Goal: Information Seeking & Learning: Stay updated

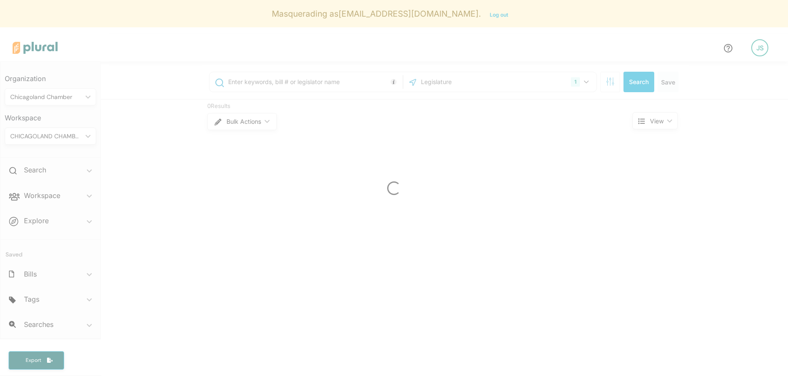
click at [41, 133] on div at bounding box center [394, 188] width 788 height 376
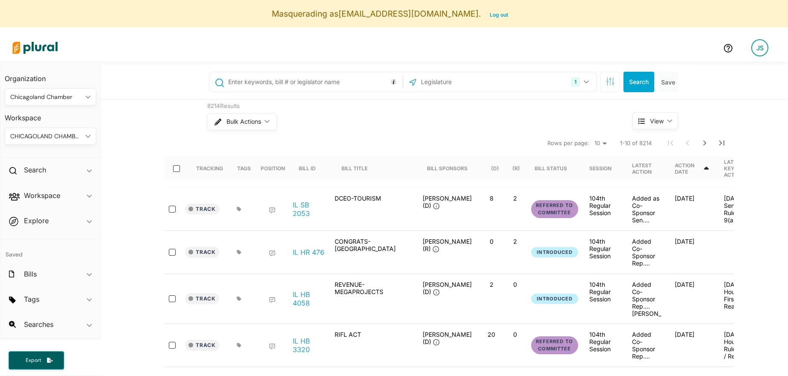
click at [32, 136] on div "CHICAGOLAND CHAMBER" at bounding box center [46, 136] width 72 height 9
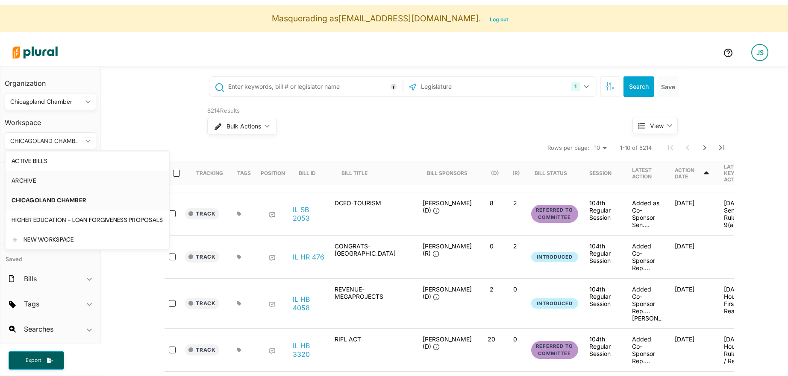
scroll to position [21, 0]
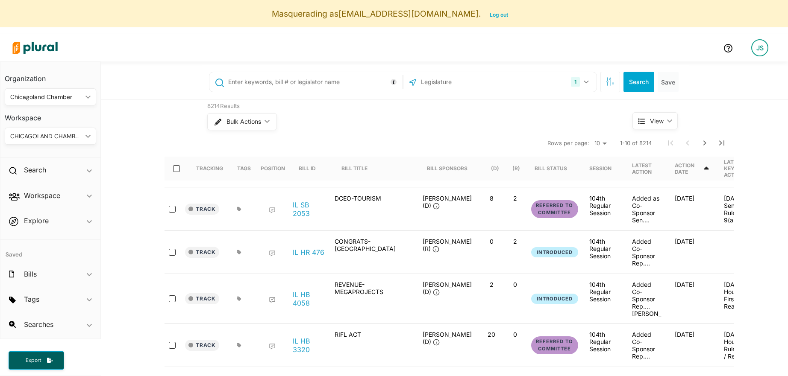
click at [165, 115] on div "8214 Results Bulk Actions ic_keyboard_arrow_down View ic_keyboard_arrow_down Tr…" at bounding box center [444, 367] width 687 height 534
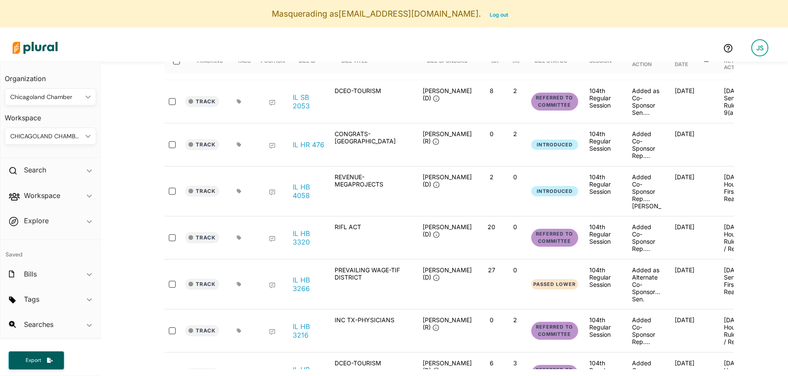
scroll to position [131, 0]
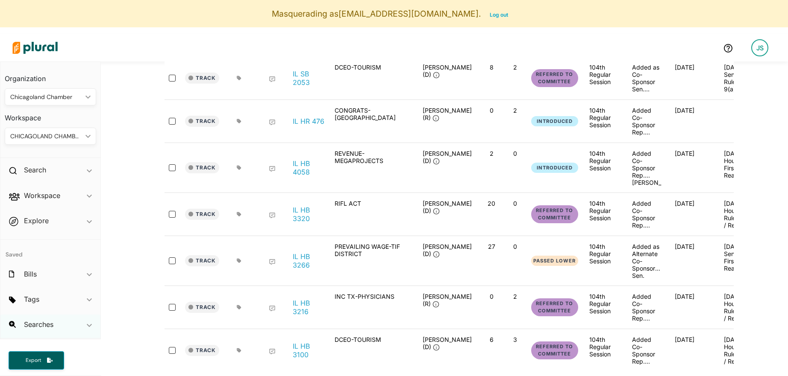
click at [44, 329] on div "Searches ic_keyboard_arrow_down" at bounding box center [50, 326] width 100 height 23
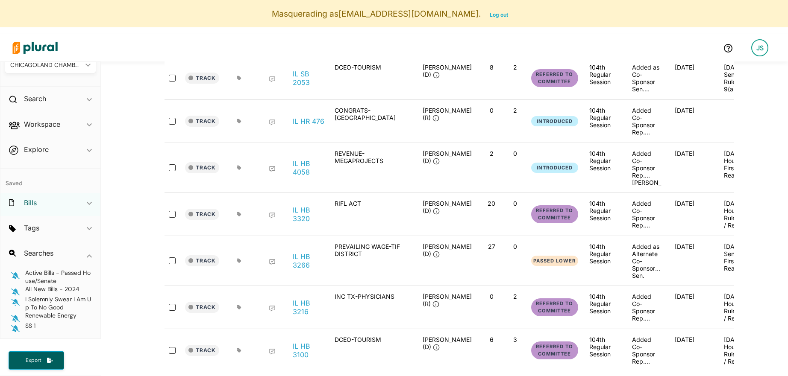
click at [34, 202] on h2 "Bills" at bounding box center [30, 202] width 13 height 9
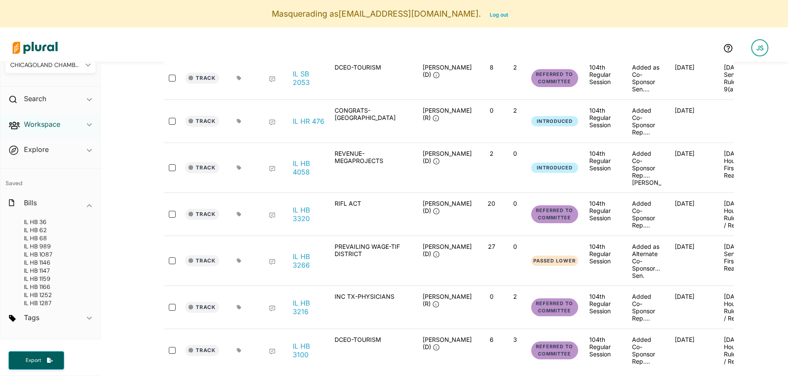
click at [36, 126] on h2 "Workspace" at bounding box center [42, 124] width 36 height 9
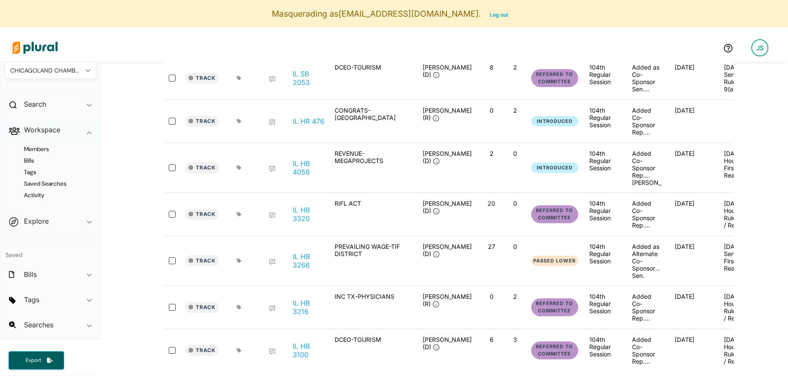
scroll to position [66, 0]
click at [35, 150] on h4 "Members" at bounding box center [52, 149] width 79 height 8
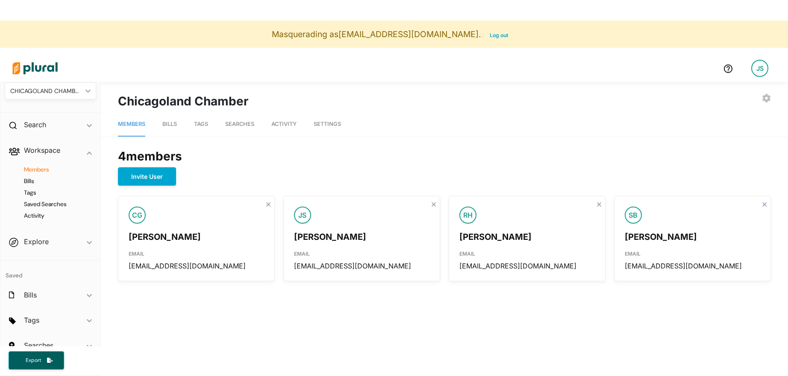
click at [173, 129] on link "Bills" at bounding box center [169, 124] width 15 height 24
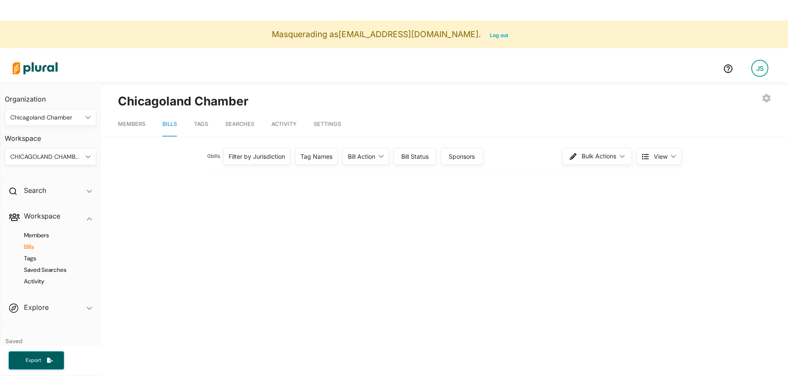
click at [206, 129] on link "Tags" at bounding box center [201, 124] width 14 height 24
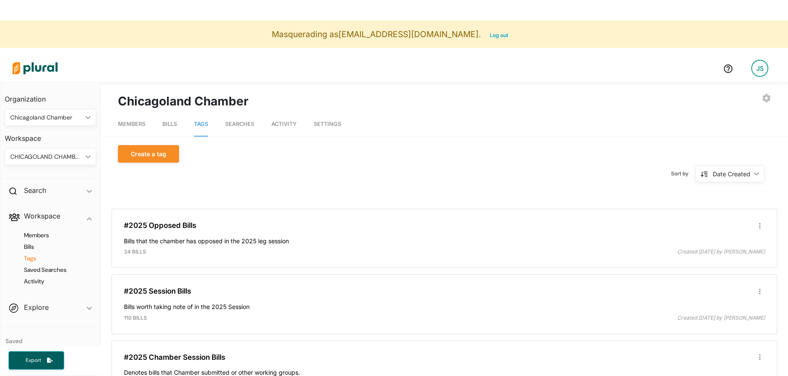
click at [170, 126] on span "Bills" at bounding box center [169, 124] width 15 height 6
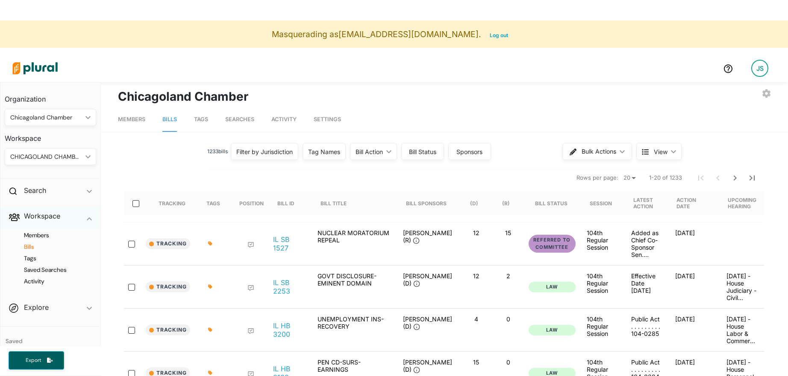
scroll to position [3, 0]
click at [200, 122] on span "Tags" at bounding box center [201, 121] width 14 height 6
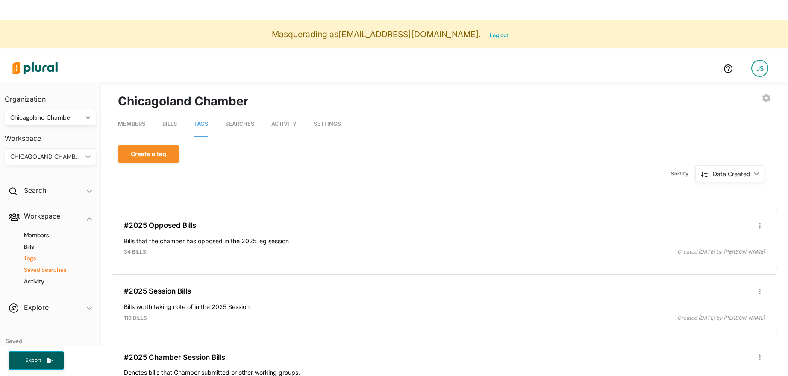
click at [44, 271] on h4 "Saved Searches" at bounding box center [52, 270] width 79 height 8
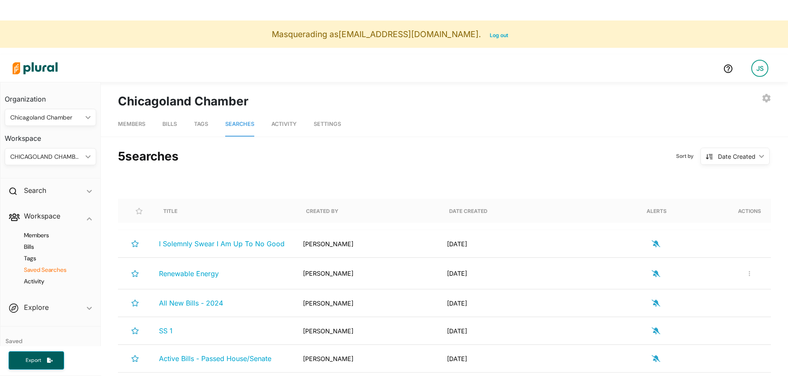
scroll to position [56, 0]
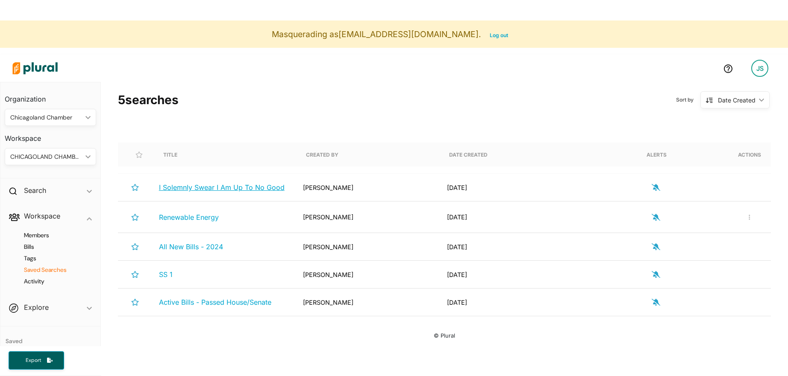
click at [264, 186] on span "I Solemnly Swear I Am Up To No Good" at bounding box center [222, 187] width 126 height 9
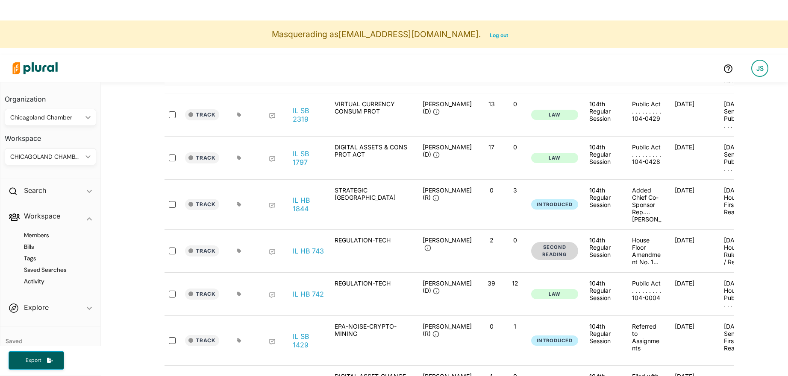
scroll to position [214, 0]
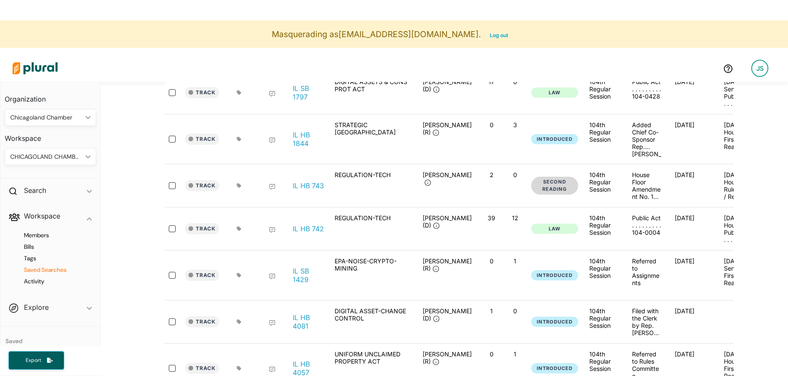
click at [58, 270] on h4 "Saved Searches" at bounding box center [52, 270] width 79 height 8
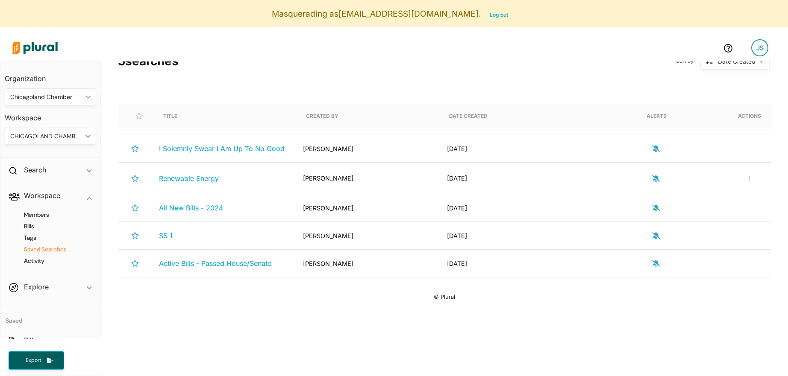
scroll to position [74, 0]
click at [71, 140] on div "CHICAGOLAND CHAMBER" at bounding box center [46, 136] width 72 height 9
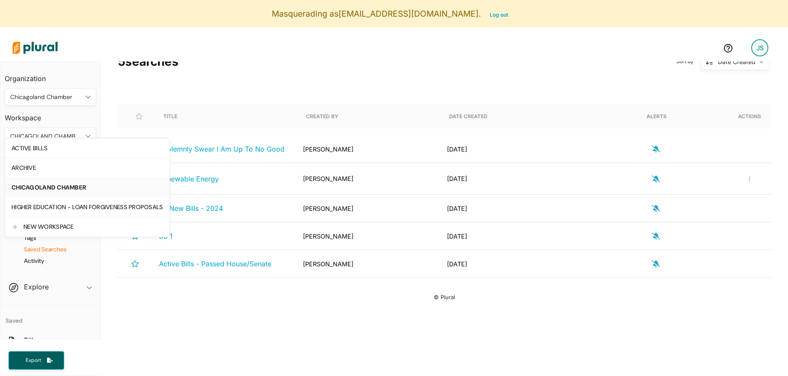
click at [178, 331] on div "Title Created By Date Created Alerts Actions I Solemnly Swear I Am Up To No Goo…" at bounding box center [444, 234] width 653 height 302
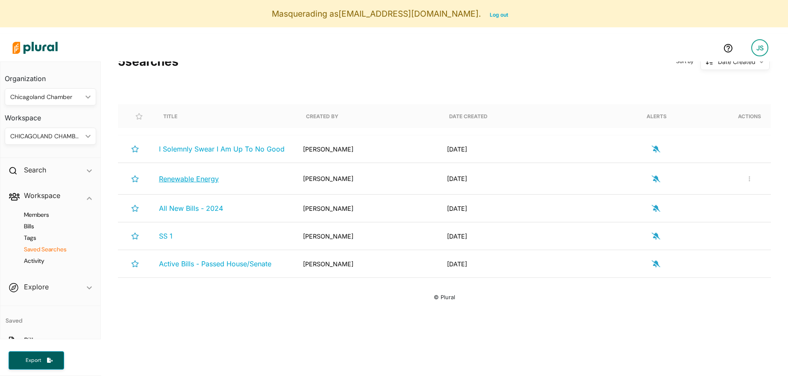
click at [194, 179] on span "Renewable Energy" at bounding box center [189, 179] width 60 height 9
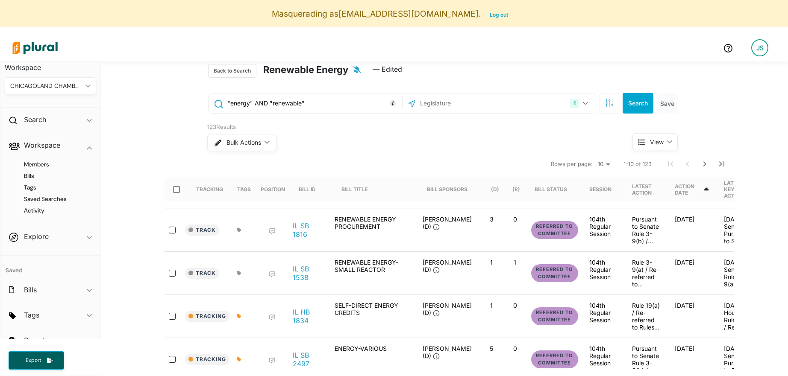
scroll to position [66, 0]
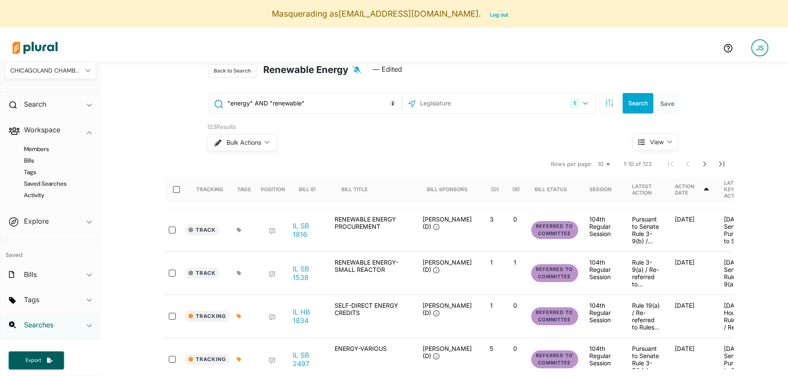
click at [47, 328] on h2 "Searches" at bounding box center [38, 324] width 29 height 9
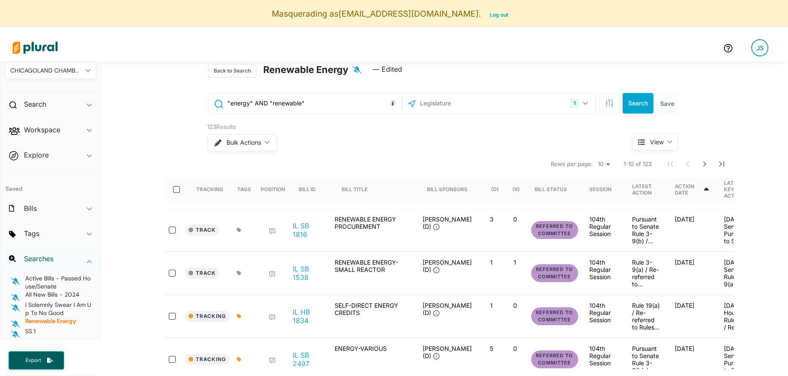
scroll to position [71, 0]
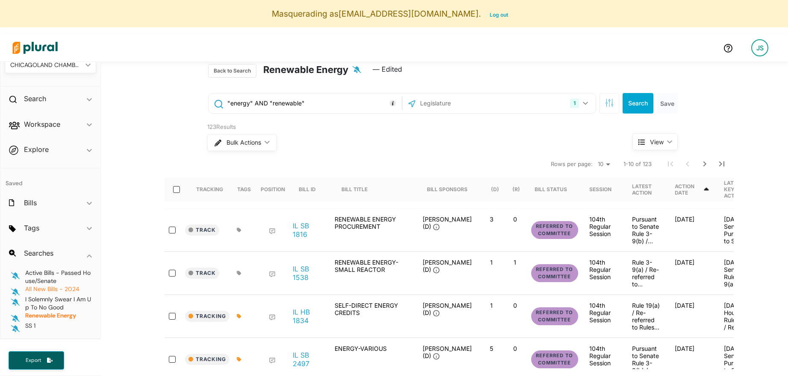
click at [45, 289] on span "All New Bills - 2024" at bounding box center [52, 289] width 54 height 8
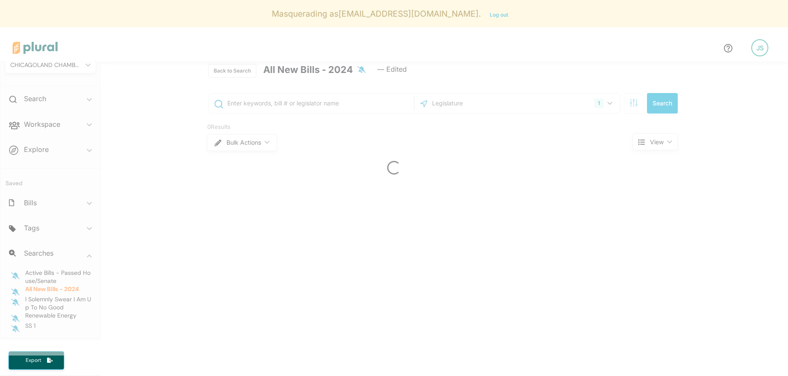
click at [41, 277] on div at bounding box center [394, 167] width 788 height 376
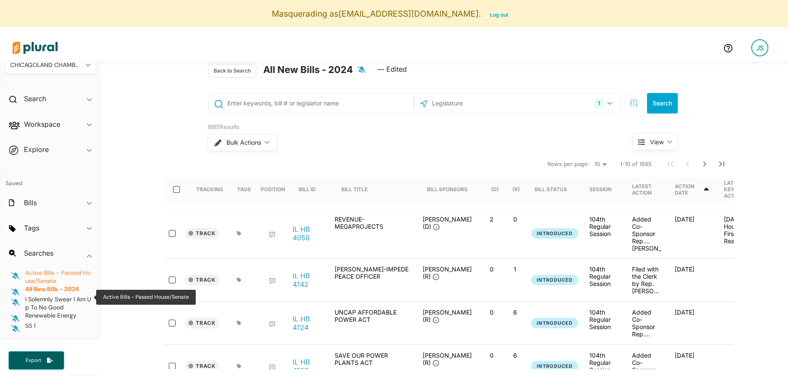
click at [52, 279] on span "Active Bills - Passed House/Senate" at bounding box center [57, 277] width 65 height 16
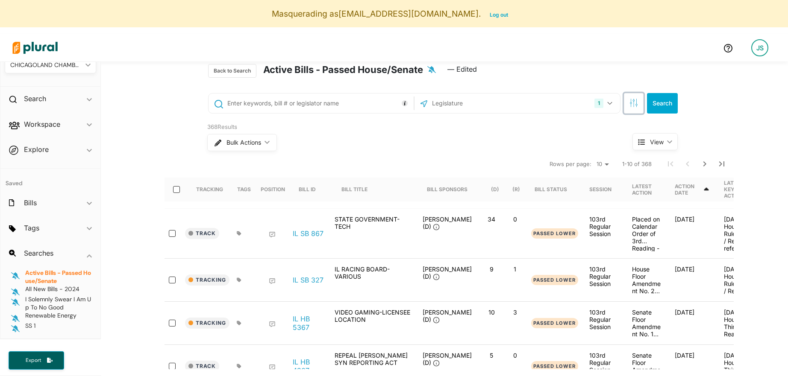
click at [631, 105] on icon "button" at bounding box center [631, 105] width 0 height 3
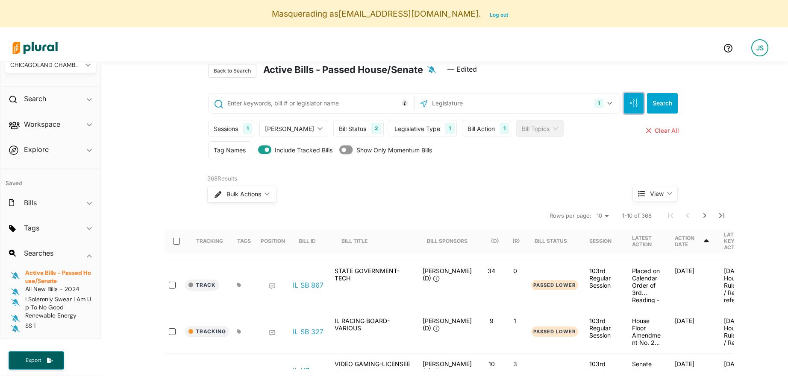
scroll to position [32, 0]
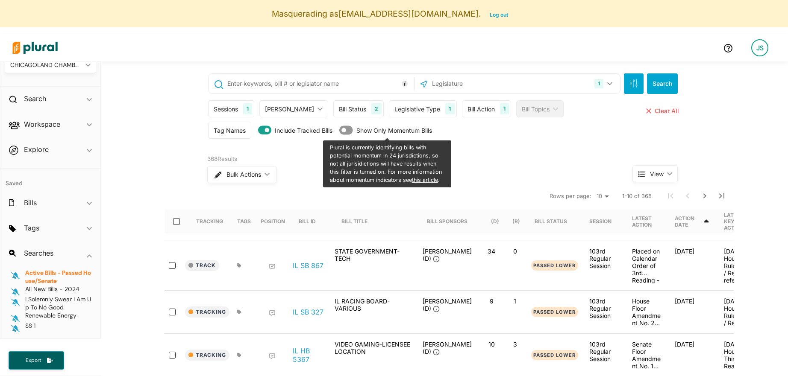
click at [398, 115] on div "Legislative Type 1" at bounding box center [423, 108] width 68 height 17
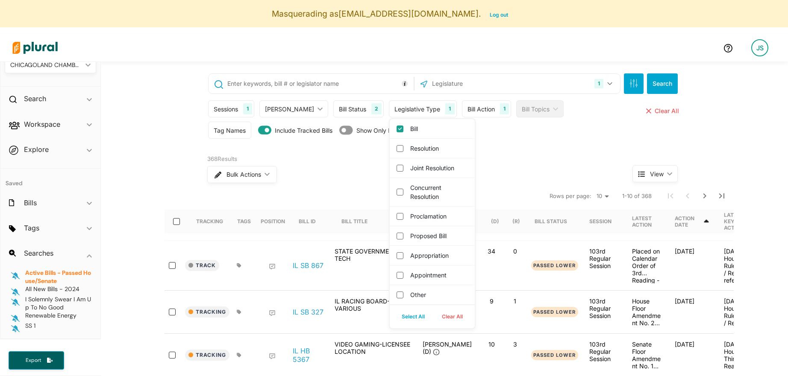
click at [333, 115] on div "Bill Status 2" at bounding box center [358, 108] width 50 height 17
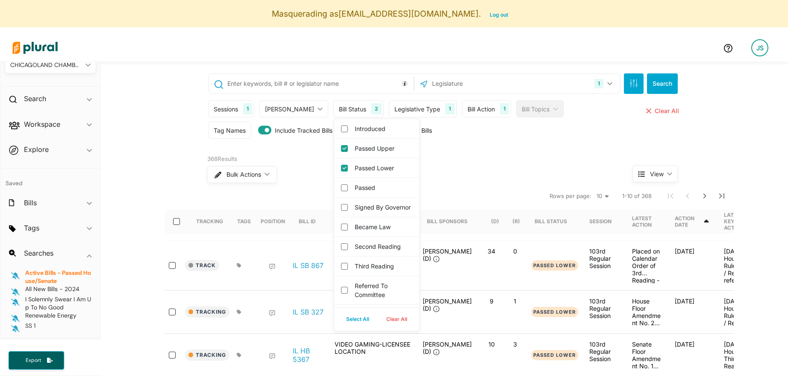
click at [435, 171] on div "Bulk Actions ic_keyboard_arrow_down" at bounding box center [403, 175] width 393 height 22
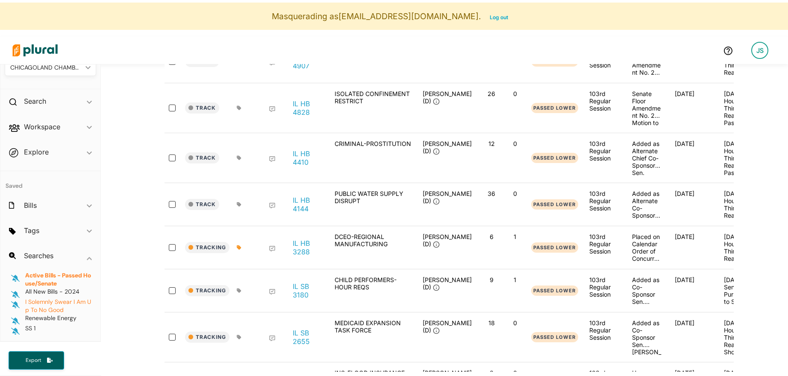
scroll to position [21, 0]
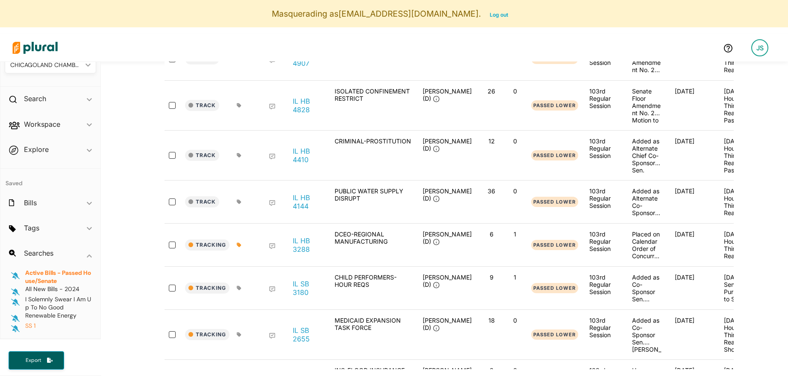
click at [30, 327] on span "SS 1" at bounding box center [30, 326] width 10 height 8
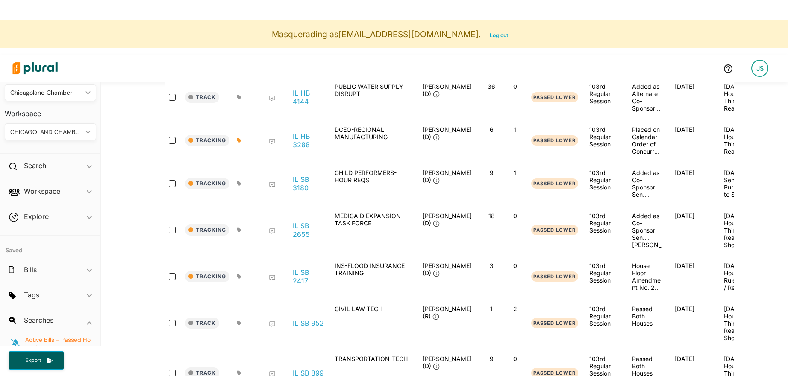
scroll to position [24, 0]
click at [45, 194] on h2 "Workspace" at bounding box center [42, 192] width 36 height 9
click at [31, 233] on h4 "Tags" at bounding box center [52, 235] width 79 height 8
